Goal: Go to known website: Access a specific website the user already knows

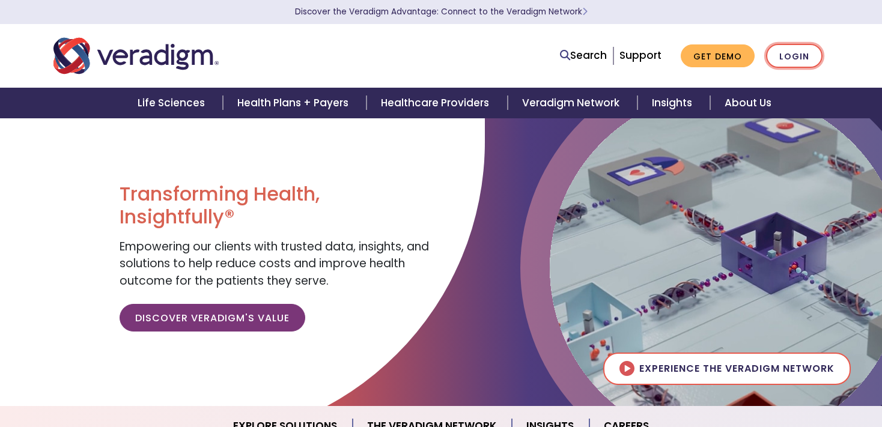
click at [766, 50] on link "Login" at bounding box center [794, 56] width 56 height 25
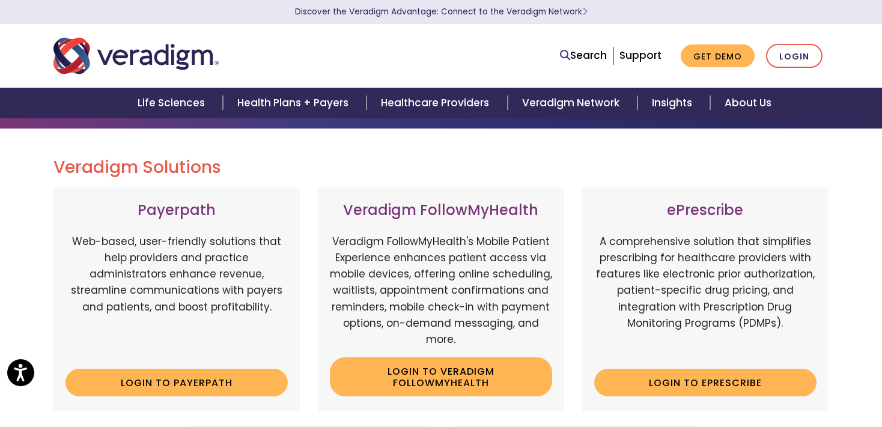
scroll to position [63, 0]
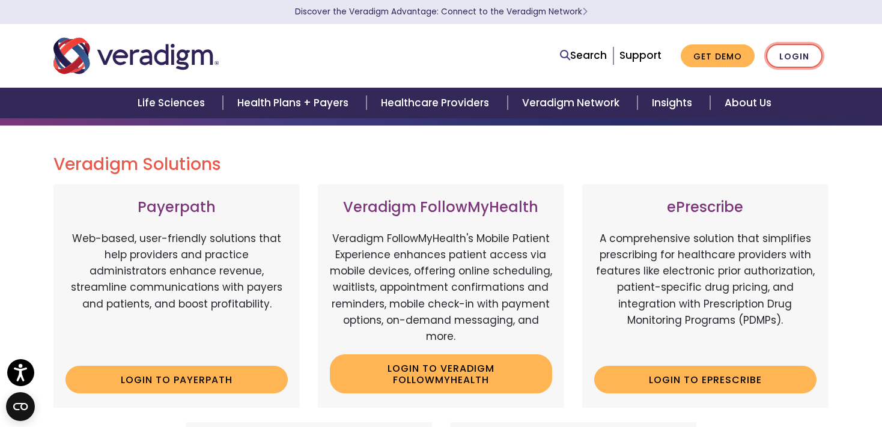
click at [766, 59] on link "Login" at bounding box center [794, 56] width 56 height 25
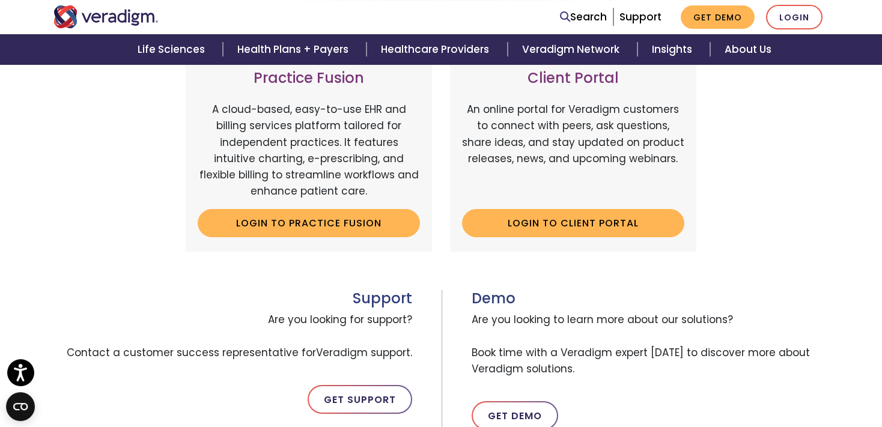
scroll to position [444, 0]
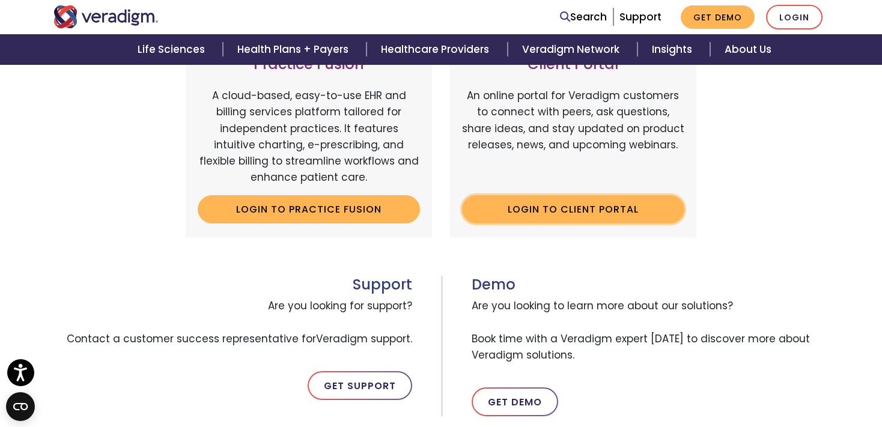
click at [594, 223] on link "Login to Client Portal" at bounding box center [573, 209] width 222 height 28
